Goal: Transaction & Acquisition: Purchase product/service

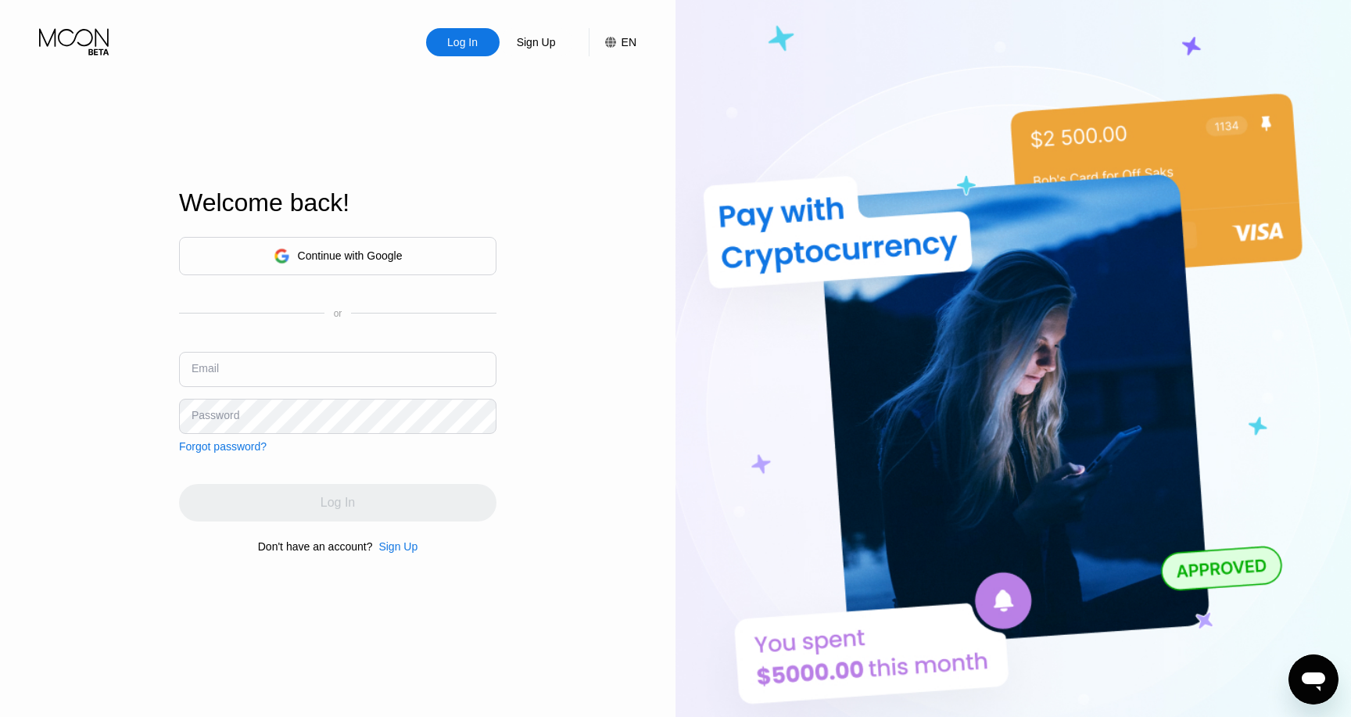
type input "[EMAIL_ADDRESS][DOMAIN_NAME]"
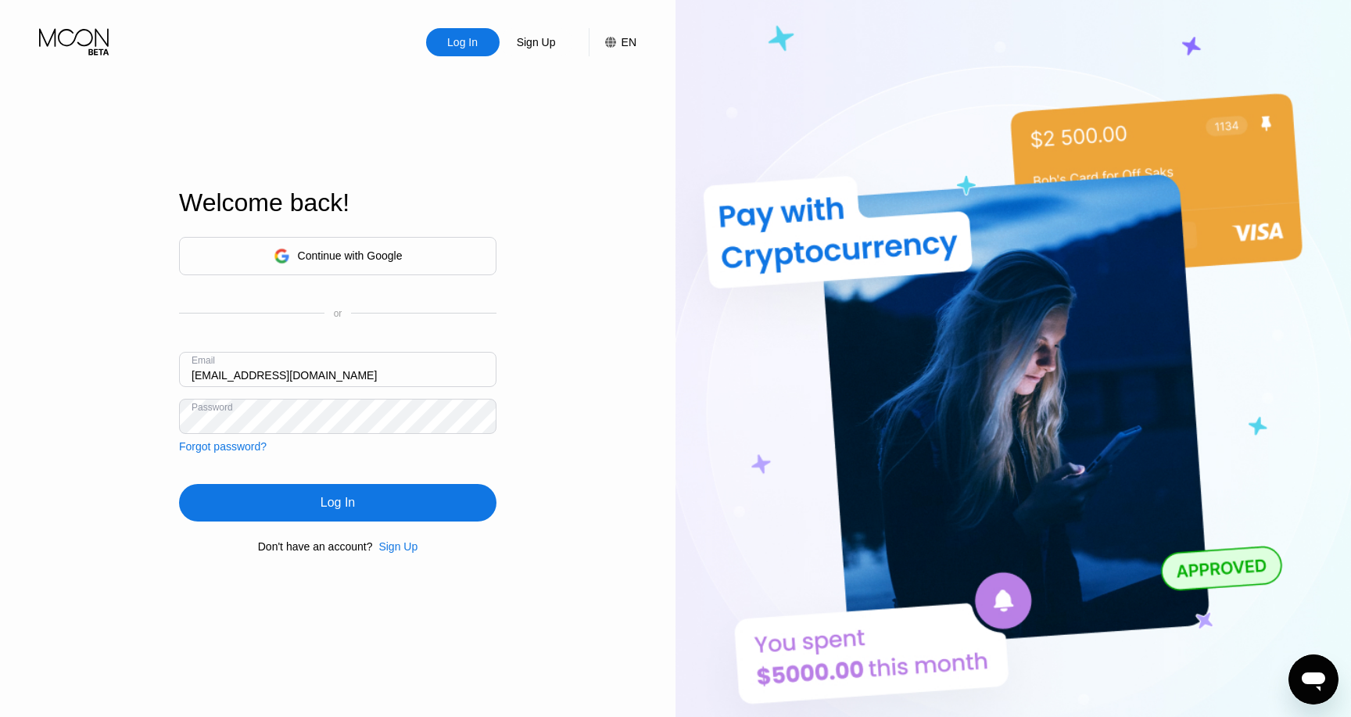
click at [368, 500] on div "Log In" at bounding box center [337, 503] width 317 height 38
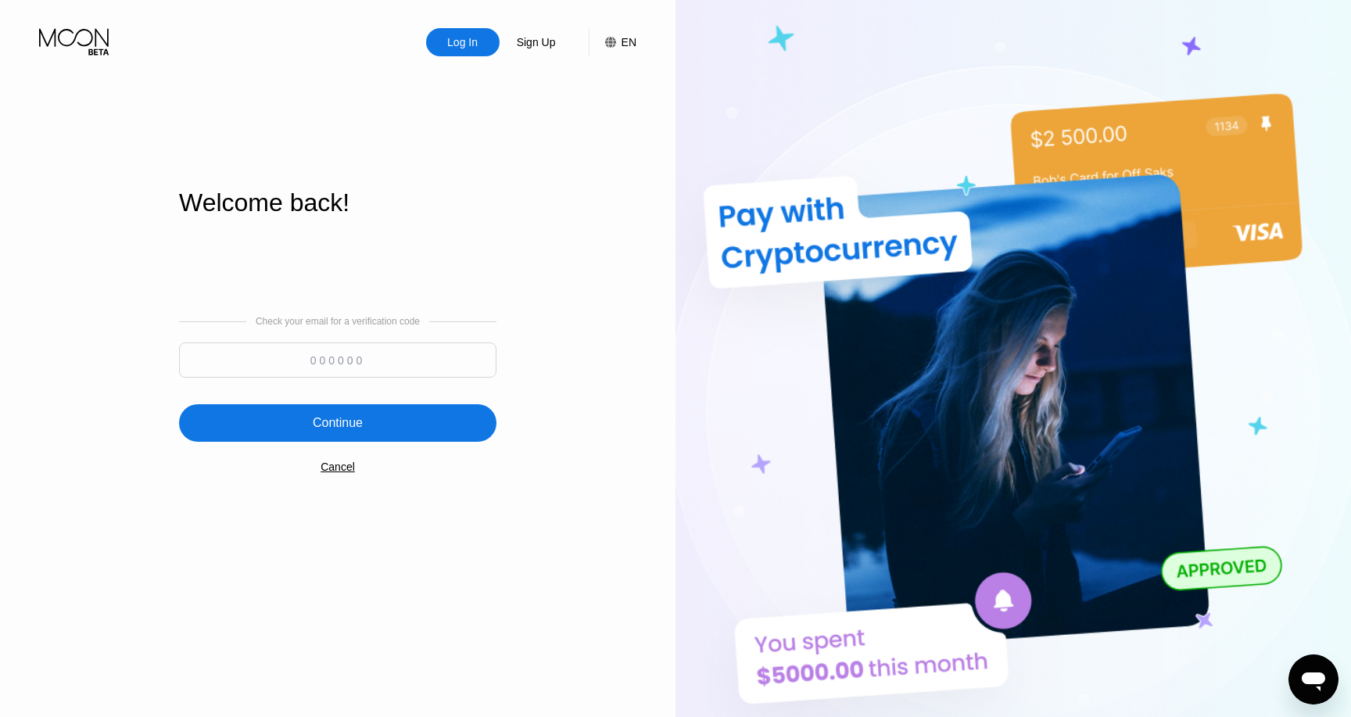
click at [329, 358] on input at bounding box center [337, 359] width 317 height 35
paste input "769981"
type input "769981"
click at [342, 424] on div "Continue" at bounding box center [338, 423] width 50 height 16
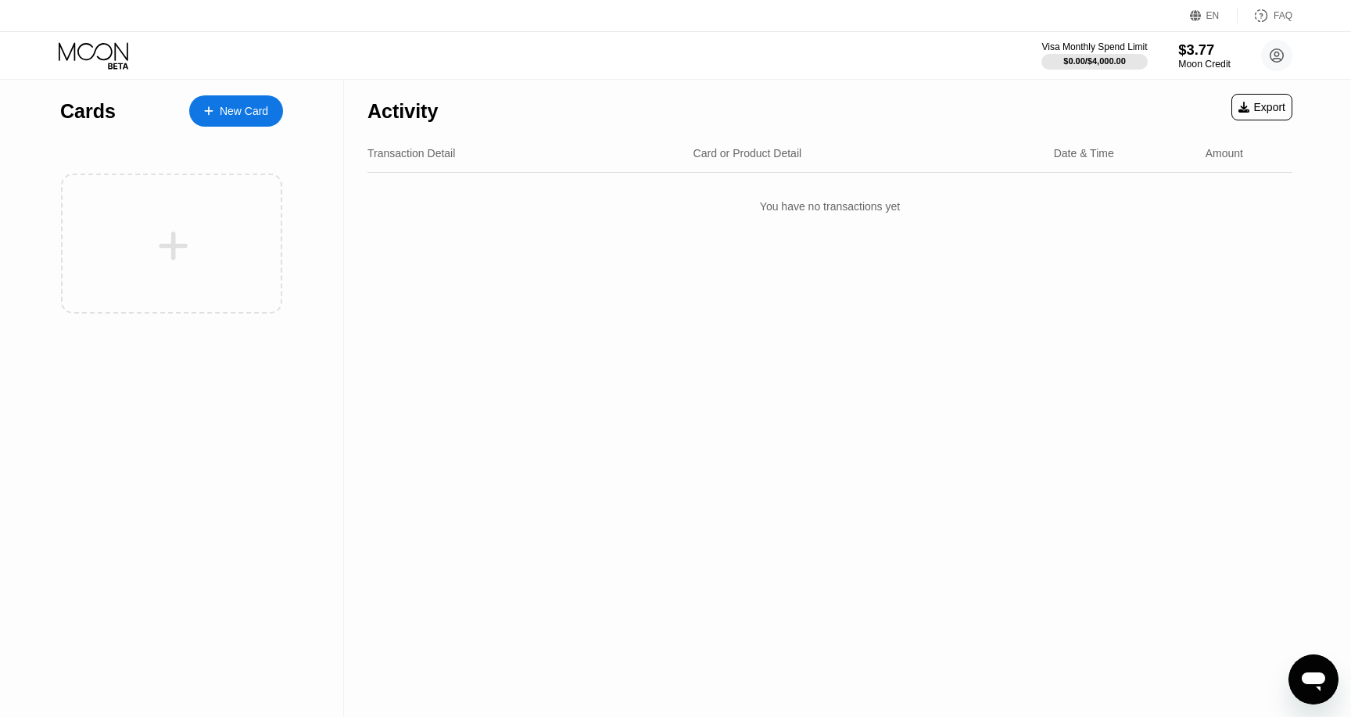
click at [1198, 42] on div "$3.77" at bounding box center [1204, 49] width 52 height 16
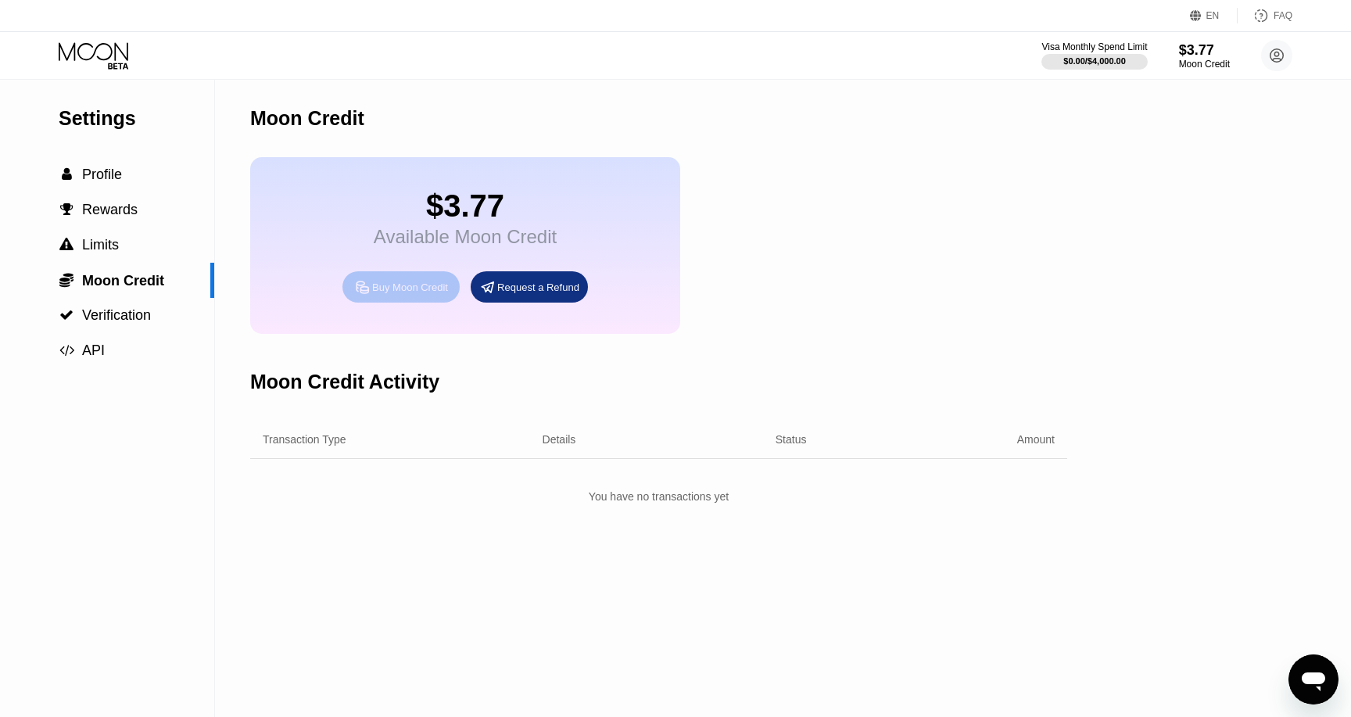
click at [416, 284] on div "Buy Moon Credit" at bounding box center [410, 287] width 76 height 13
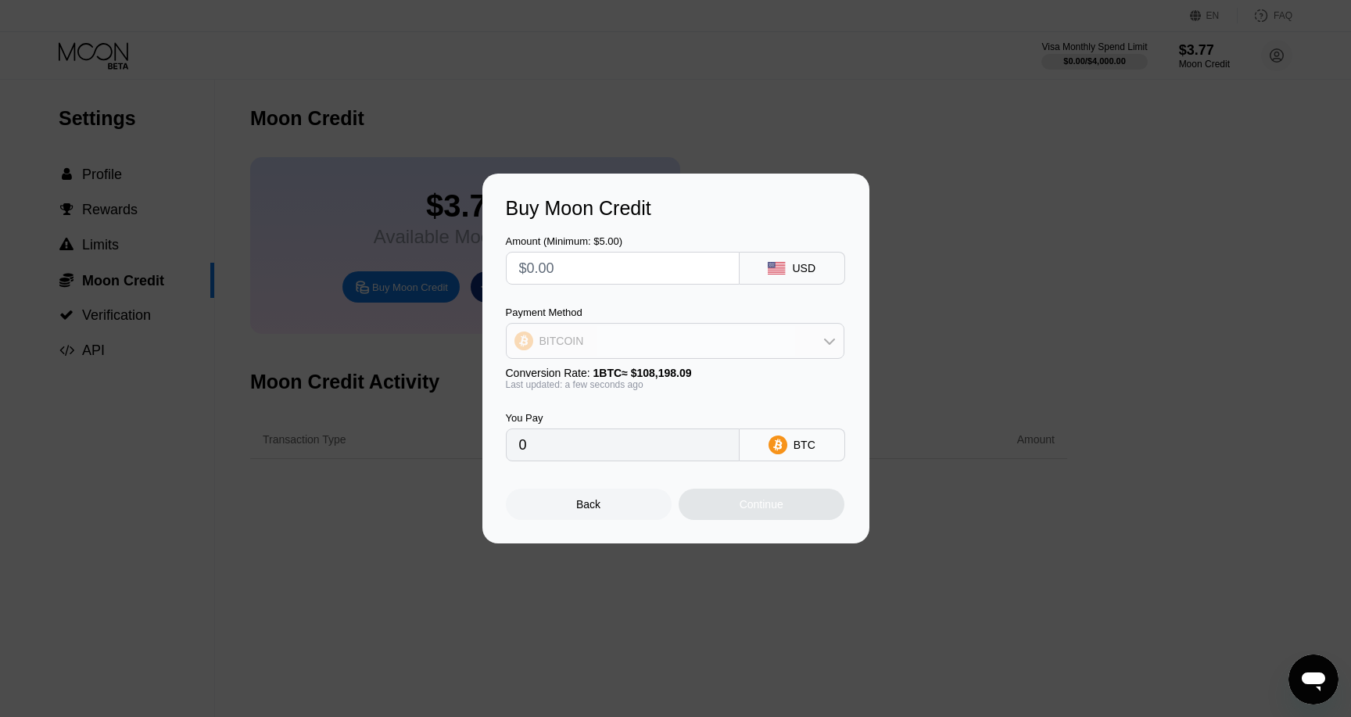
click at [787, 343] on div "BITCOIN" at bounding box center [675, 340] width 337 height 31
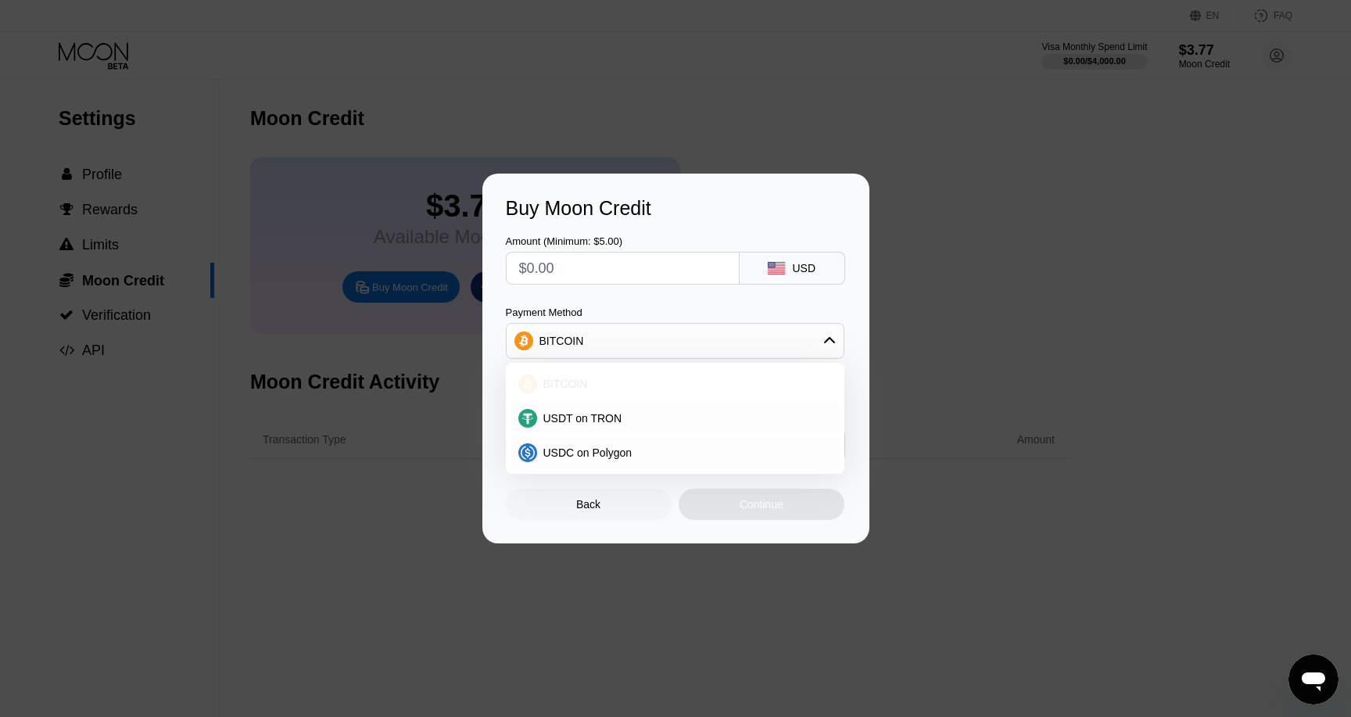
click at [743, 382] on div "BITCOIN" at bounding box center [684, 384] width 295 height 13
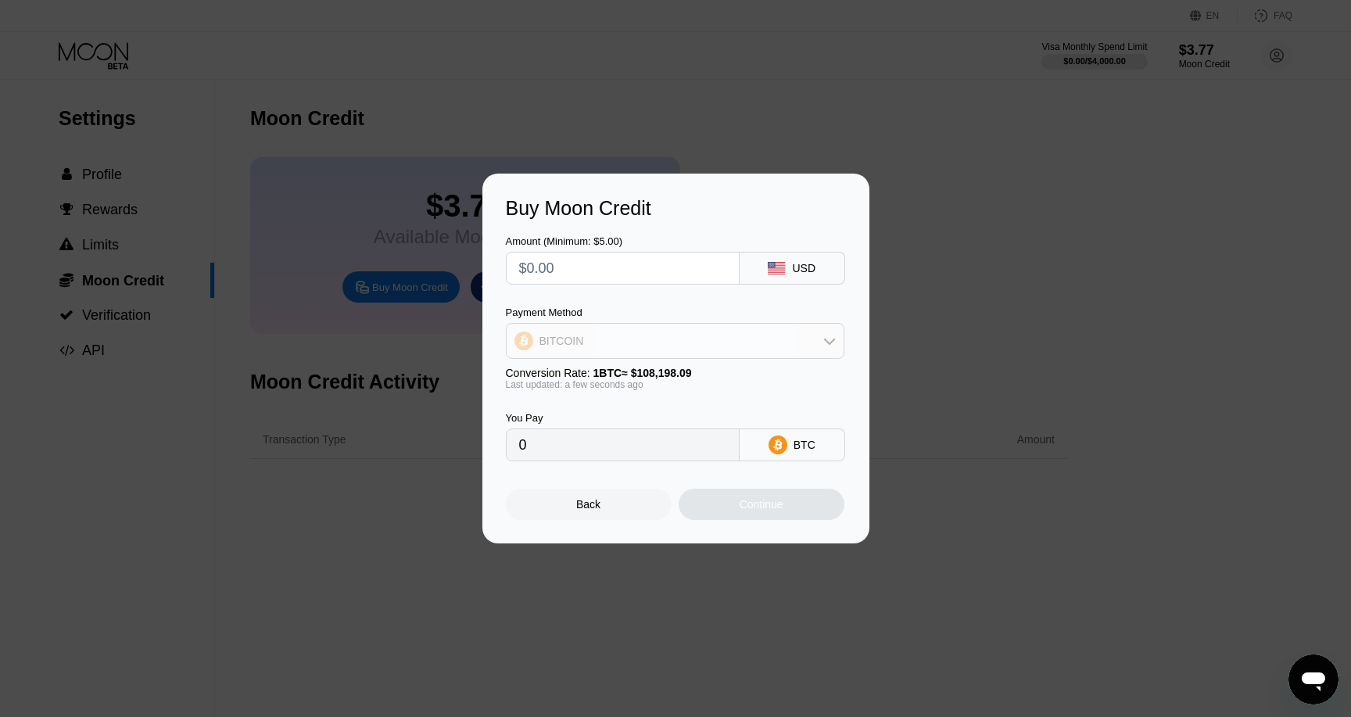
click at [733, 340] on div "BITCOIN" at bounding box center [675, 340] width 337 height 31
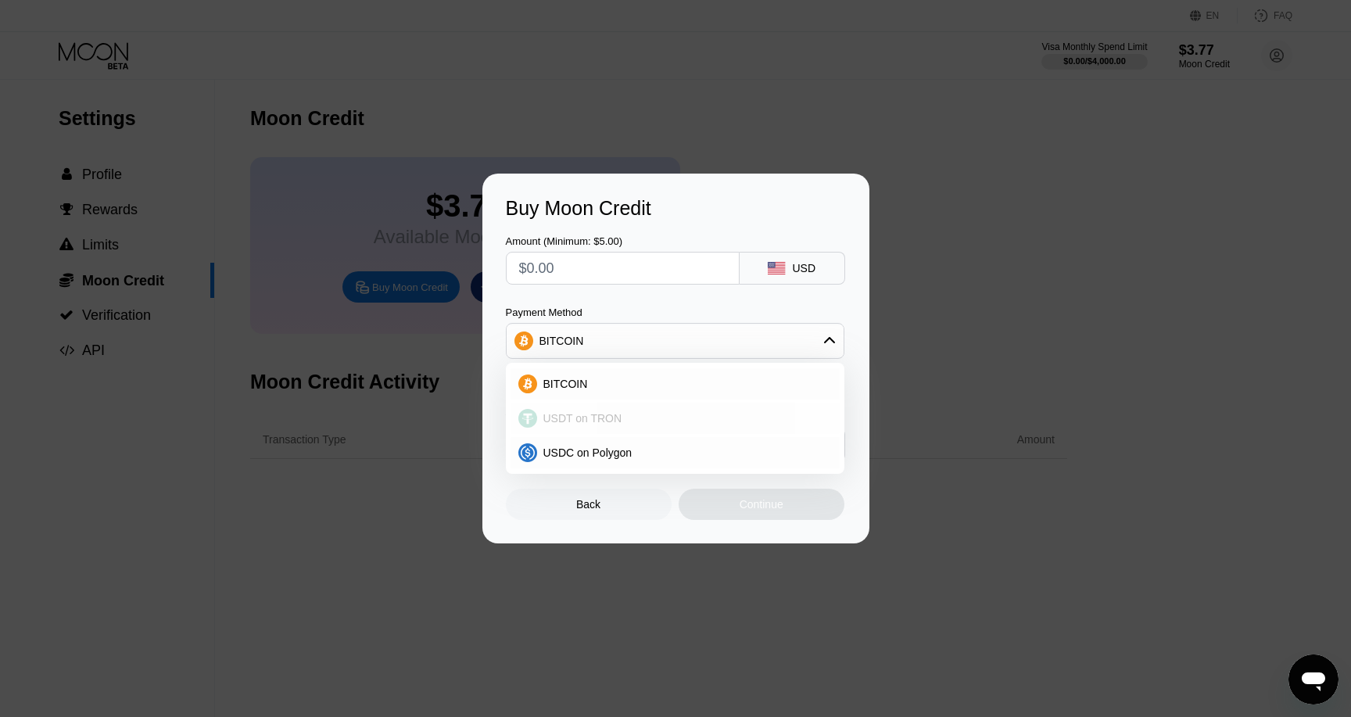
click at [667, 414] on div "USDT on TRON" at bounding box center [684, 418] width 295 height 13
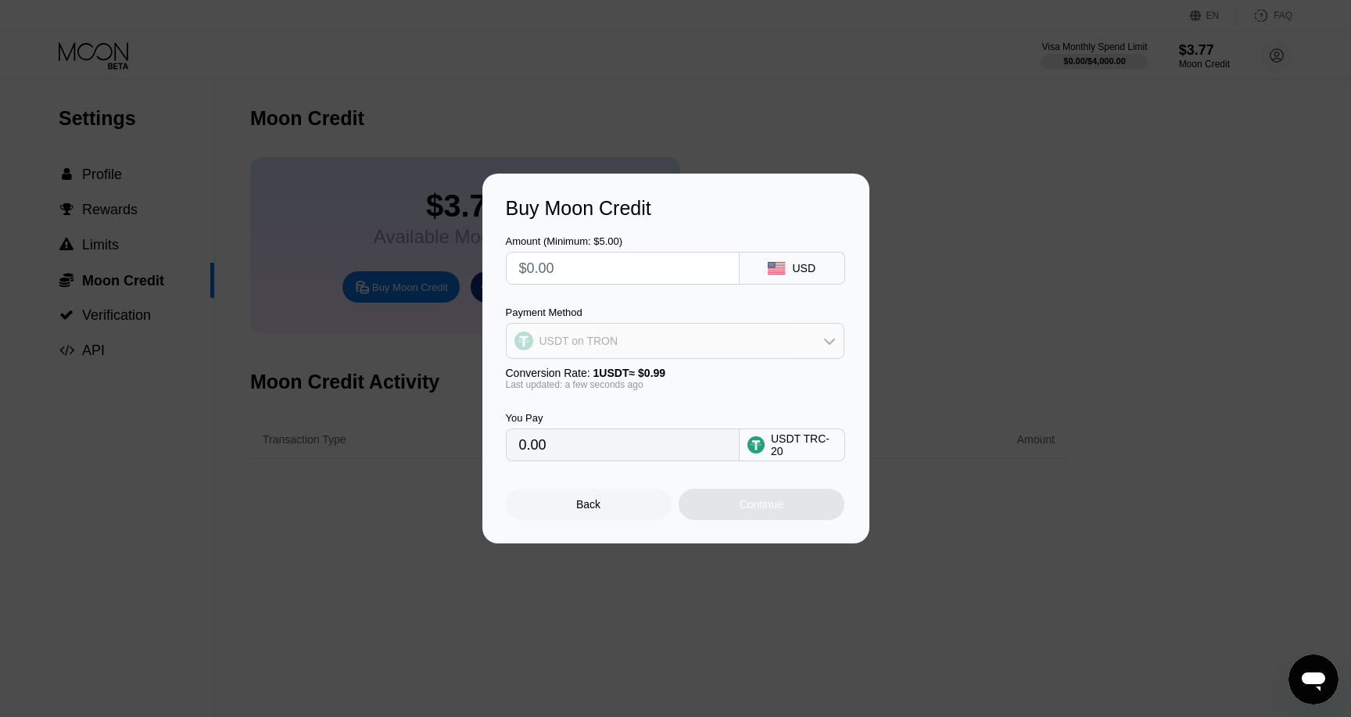
click at [660, 339] on div "USDT on TRON" at bounding box center [675, 340] width 337 height 31
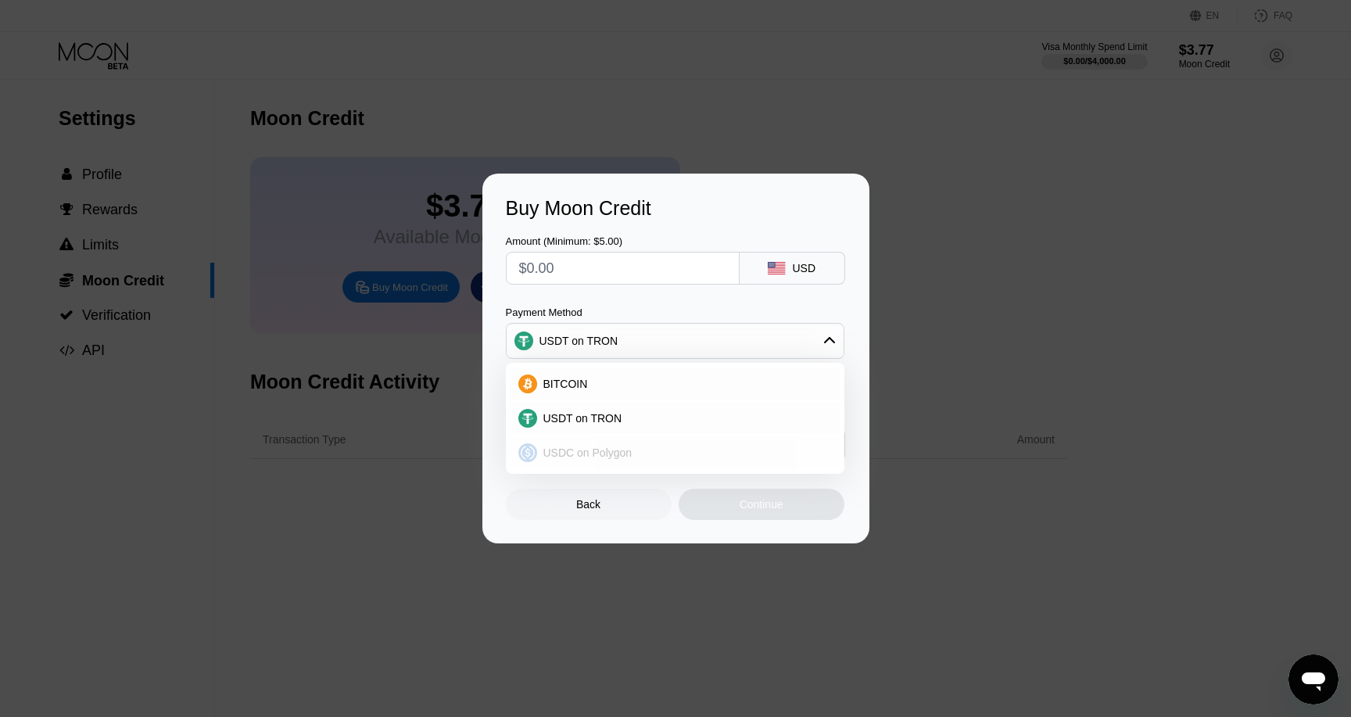
click at [647, 457] on div "USDC on Polygon" at bounding box center [684, 452] width 295 height 13
type input "0"
